Goal: Transaction & Acquisition: Purchase product/service

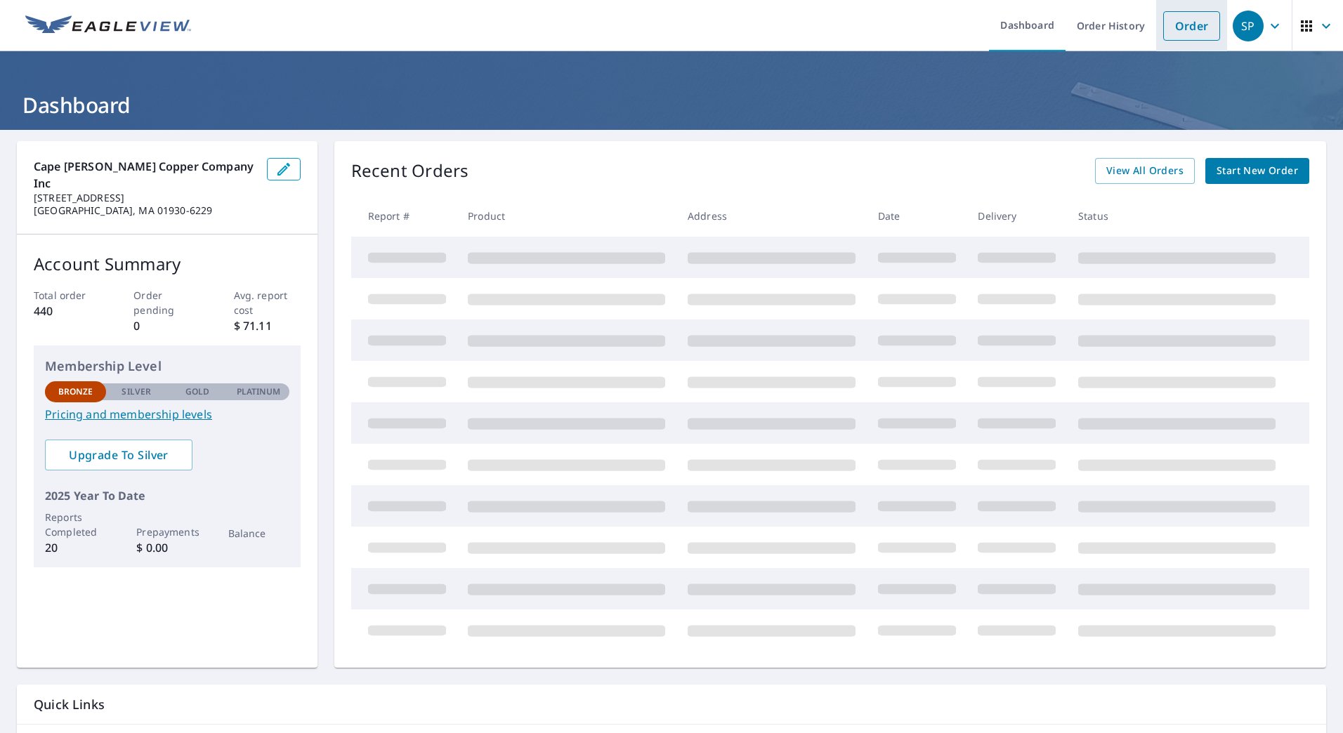
click at [1186, 26] on link "Order" at bounding box center [1191, 26] width 57 height 30
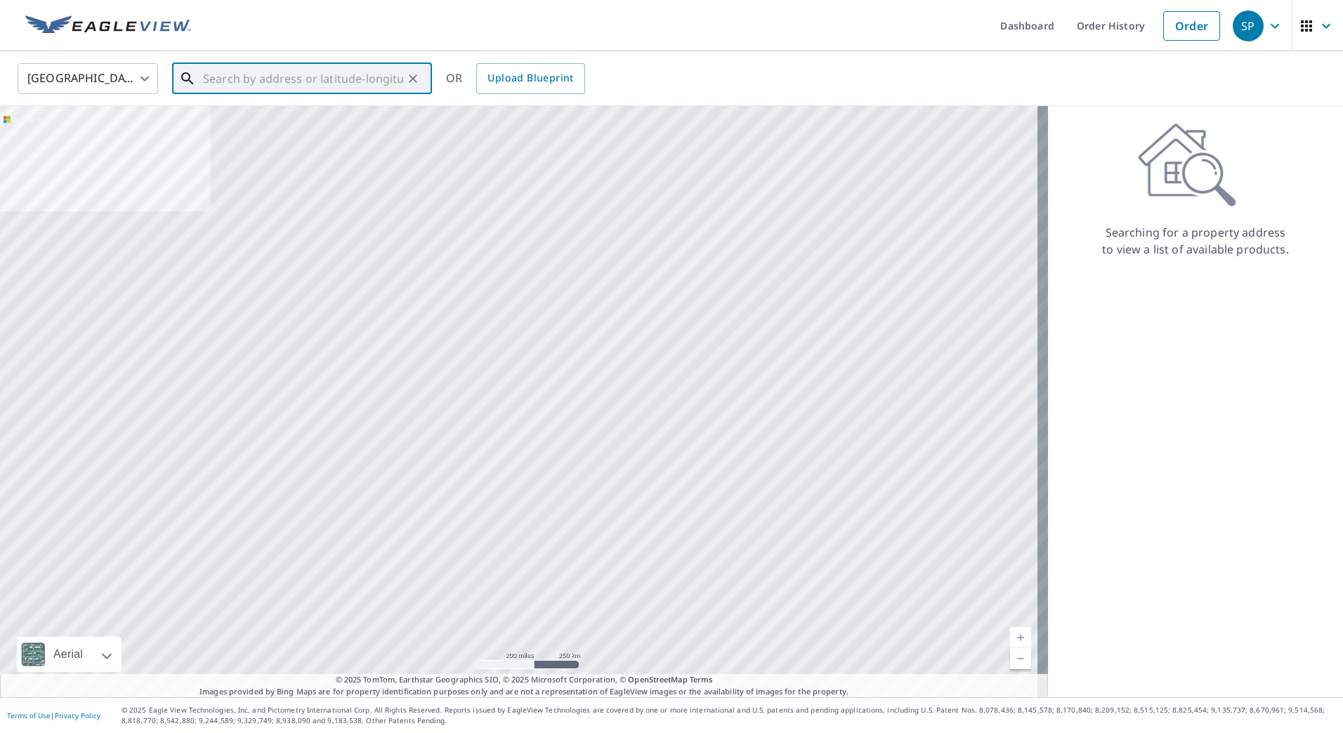
click at [234, 78] on input "text" at bounding box center [303, 78] width 200 height 39
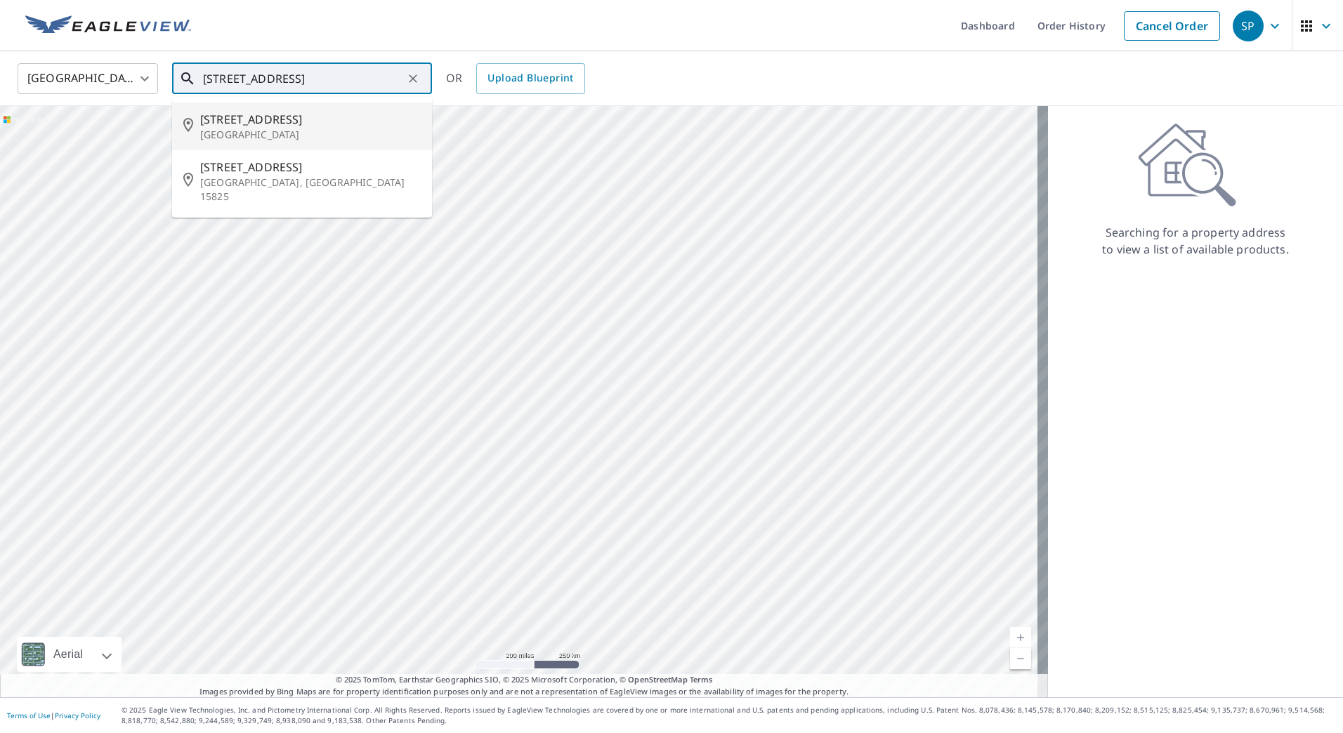
click at [240, 131] on p "[GEOGRAPHIC_DATA]" at bounding box center [310, 135] width 221 height 14
type input "[STREET_ADDRESS]"
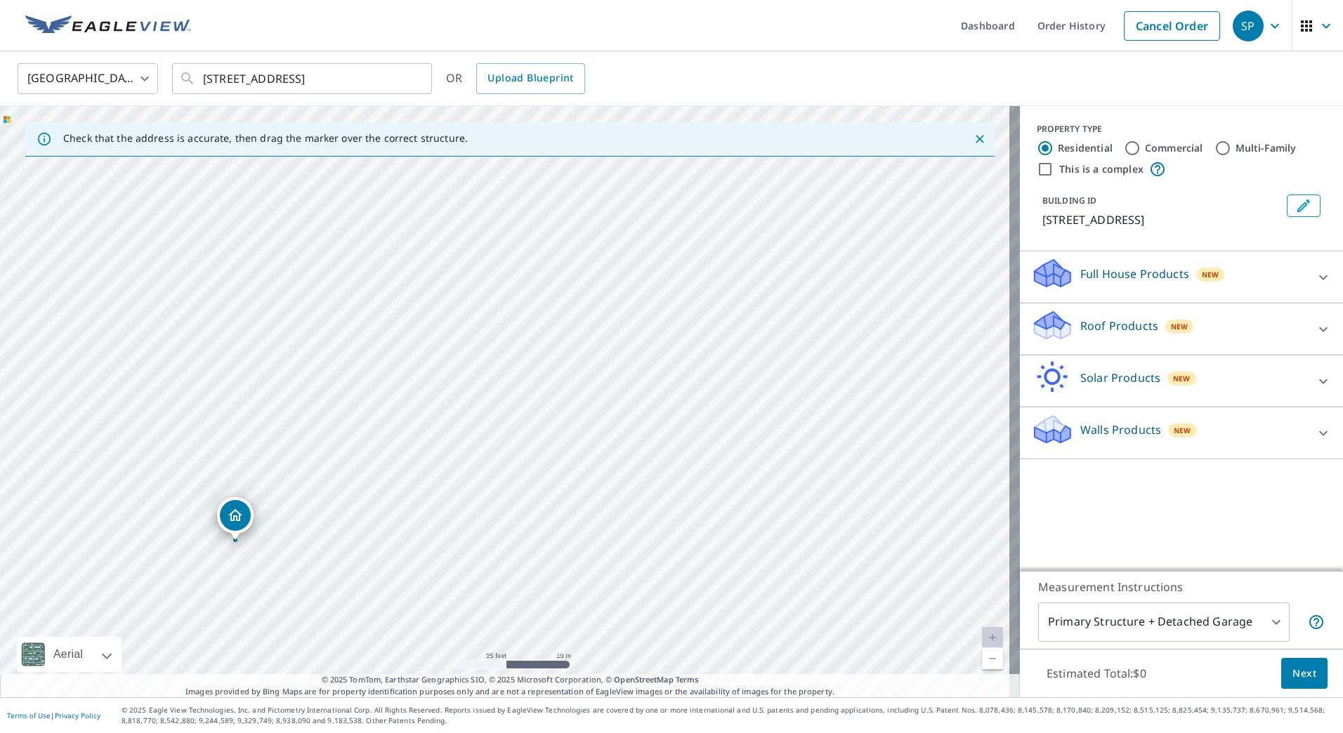
drag, startPoint x: 104, startPoint y: 291, endPoint x: 204, endPoint y: 516, distance: 246.3
click at [204, 516] on div "[STREET_ADDRESS]" at bounding box center [510, 402] width 1020 height 592
drag, startPoint x: 396, startPoint y: 440, endPoint x: 696, endPoint y: 441, distance: 300.0
click at [696, 441] on div "[STREET_ADDRESS]" at bounding box center [510, 402] width 1020 height 592
drag, startPoint x: 572, startPoint y: 516, endPoint x: 584, endPoint y: 445, distance: 72.0
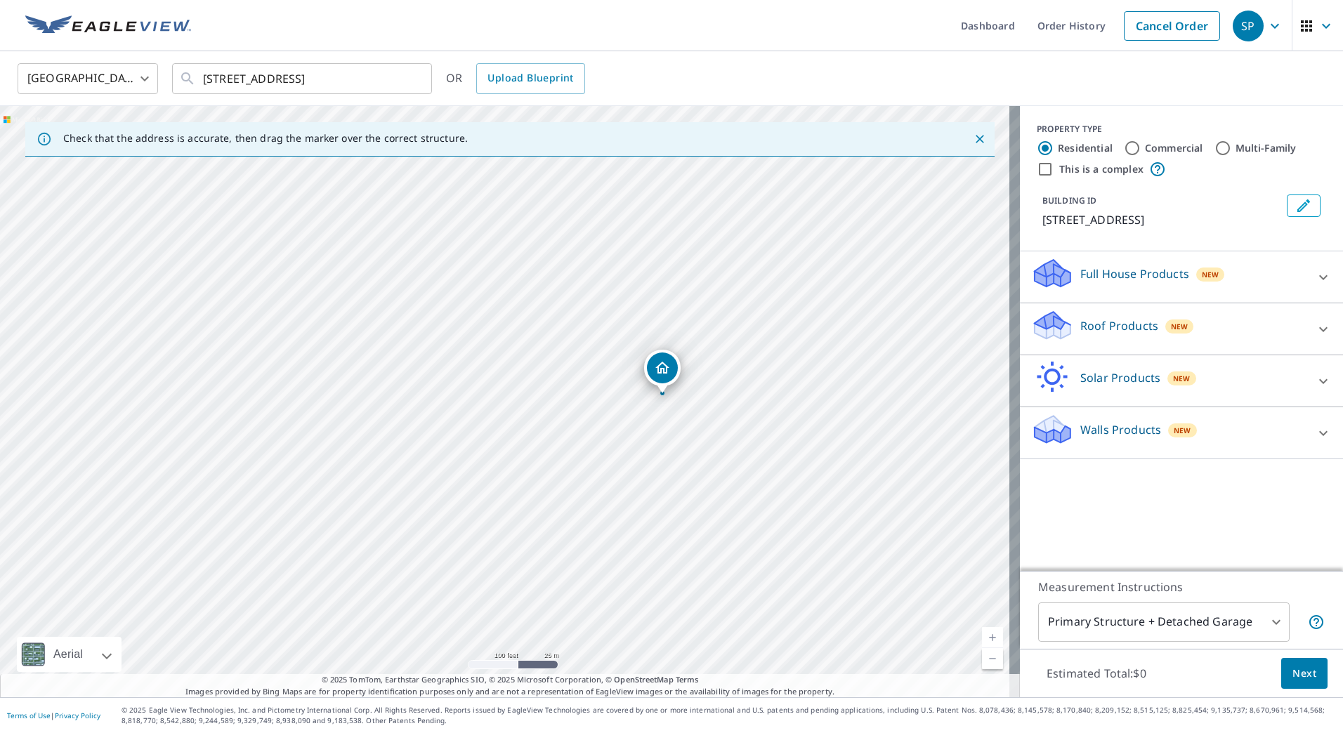
click at [584, 445] on div "[STREET_ADDRESS]" at bounding box center [510, 402] width 1020 height 592
drag, startPoint x: 754, startPoint y: 327, endPoint x: 338, endPoint y: 424, distance: 427.1
click at [338, 424] on div "[STREET_ADDRESS]" at bounding box center [510, 402] width 1020 height 592
drag, startPoint x: 479, startPoint y: 330, endPoint x: 490, endPoint y: 351, distance: 23.9
click at [1315, 327] on icon at bounding box center [1323, 329] width 17 height 17
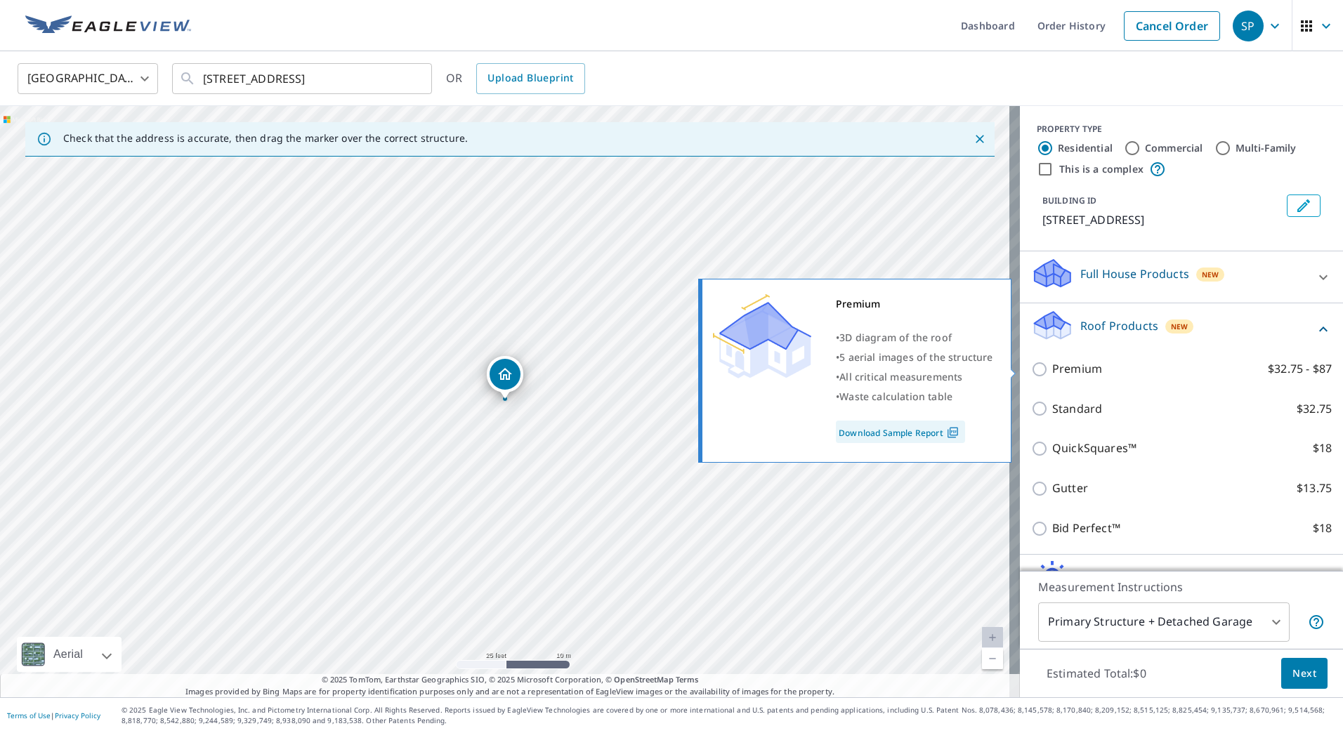
click at [1147, 367] on label "Premium $32.75 - $87" at bounding box center [1192, 369] width 280 height 18
click at [1052, 367] on input "Premium $32.75 - $87" at bounding box center [1041, 369] width 21 height 17
checkbox input "true"
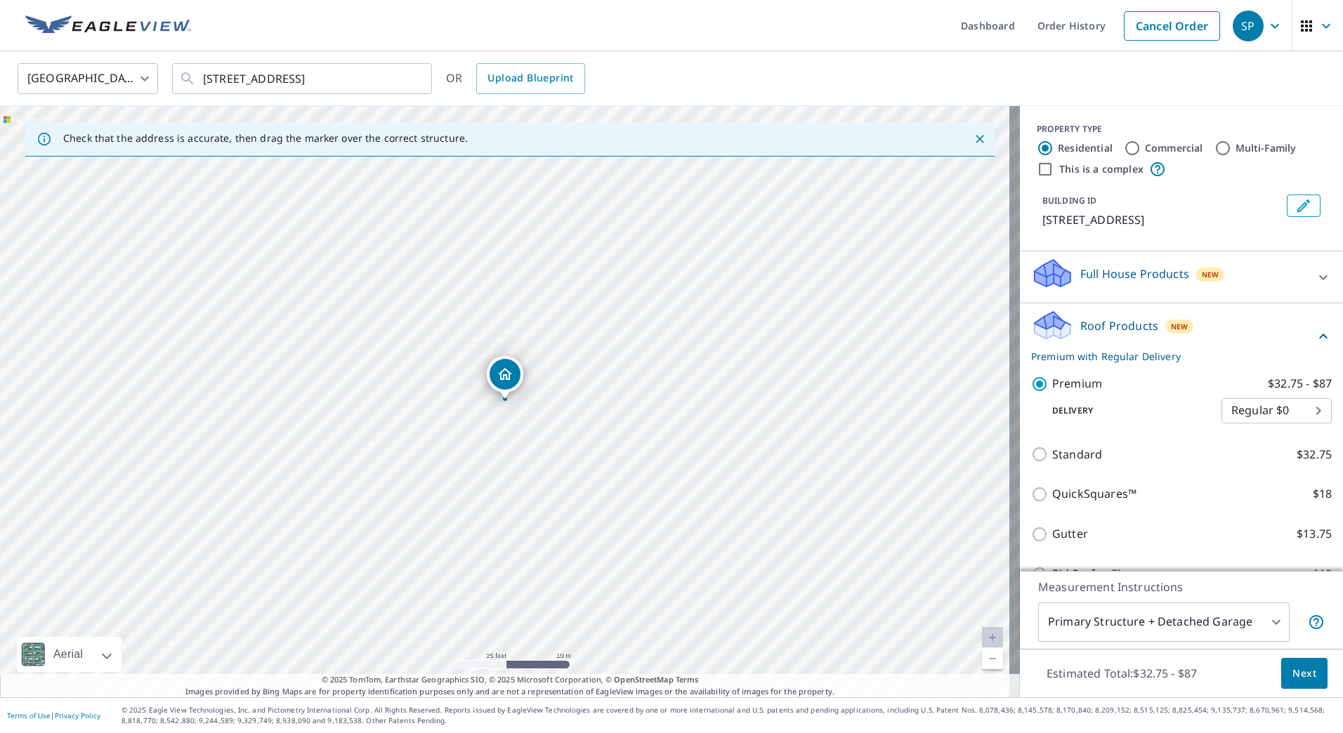
click at [1300, 414] on body "SP SP Dashboard Order History Cancel Order SP [GEOGRAPHIC_DATA] [GEOGRAPHIC_DAT…" at bounding box center [671, 366] width 1343 height 733
click at [1277, 436] on li "Express $31.75" at bounding box center [1256, 436] width 110 height 25
type input "4"
click at [1293, 672] on span "Next" at bounding box center [1305, 674] width 24 height 18
